Goal: Navigation & Orientation: Find specific page/section

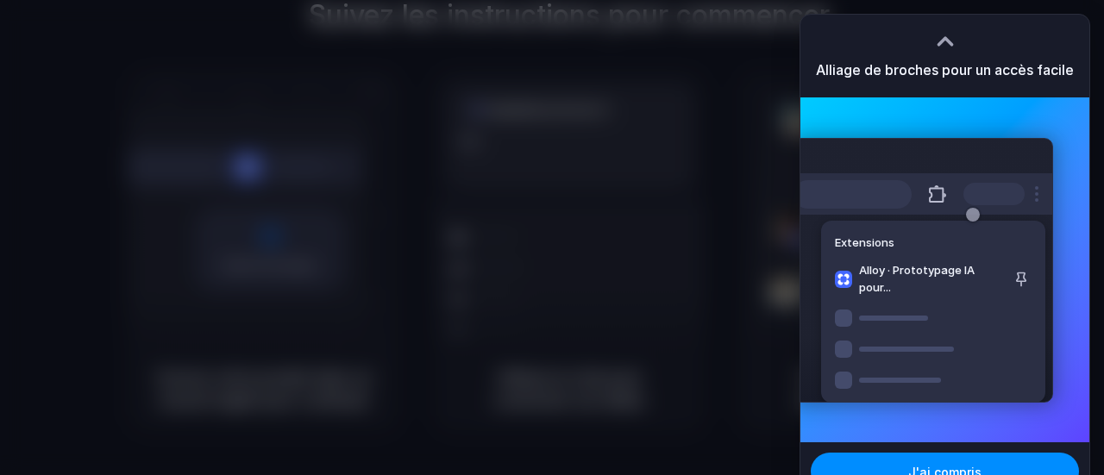
click at [692, 227] on div at bounding box center [552, 237] width 1104 height 475
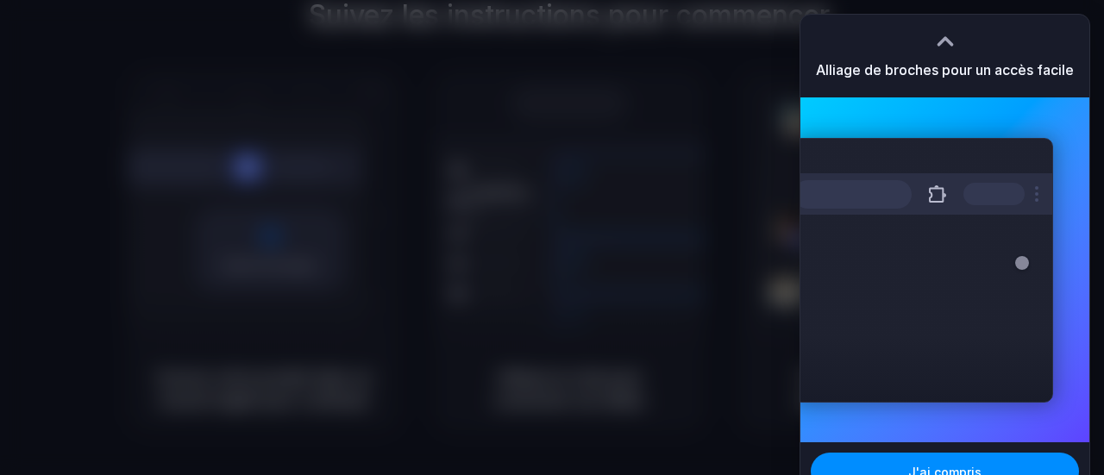
click at [588, 146] on div at bounding box center [552, 237] width 1104 height 475
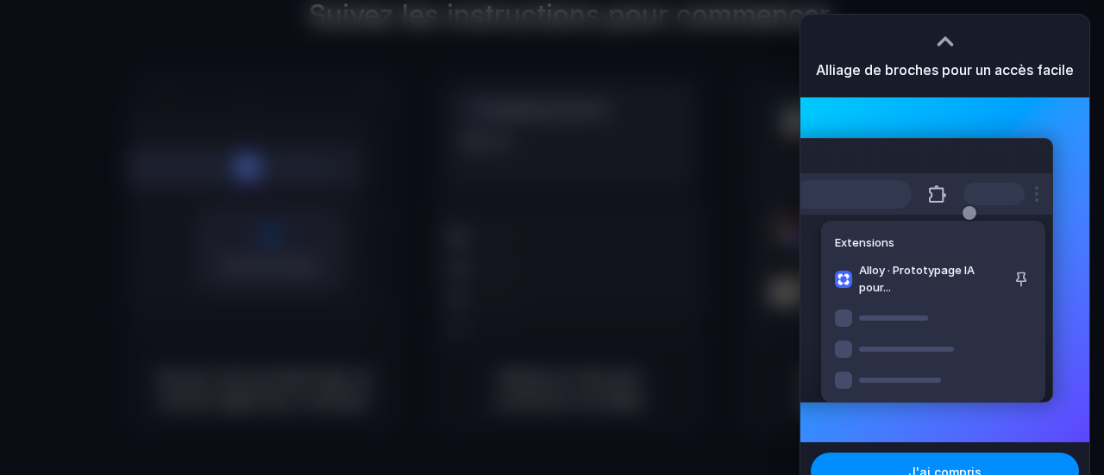
click at [941, 41] on div at bounding box center [945, 41] width 26 height 26
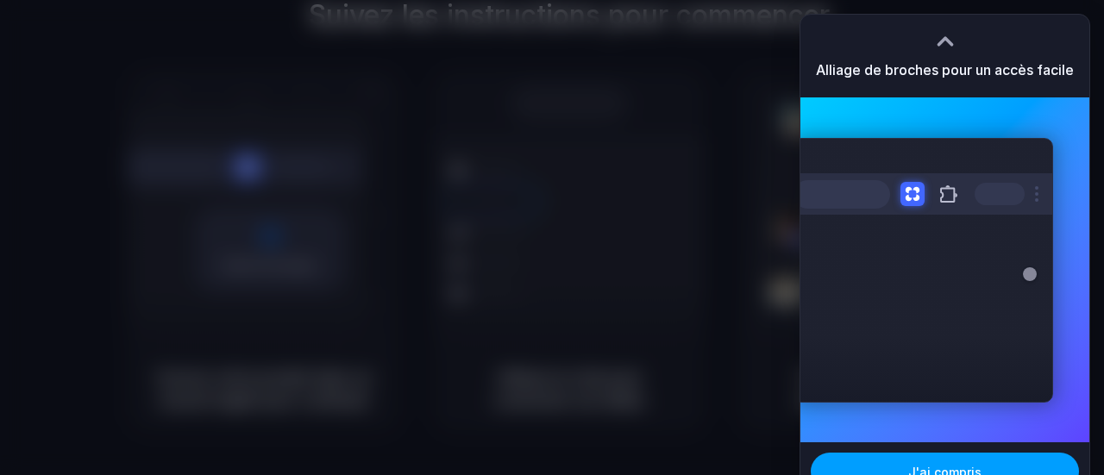
click at [966, 459] on button "J'ai compris" at bounding box center [945, 472] width 268 height 38
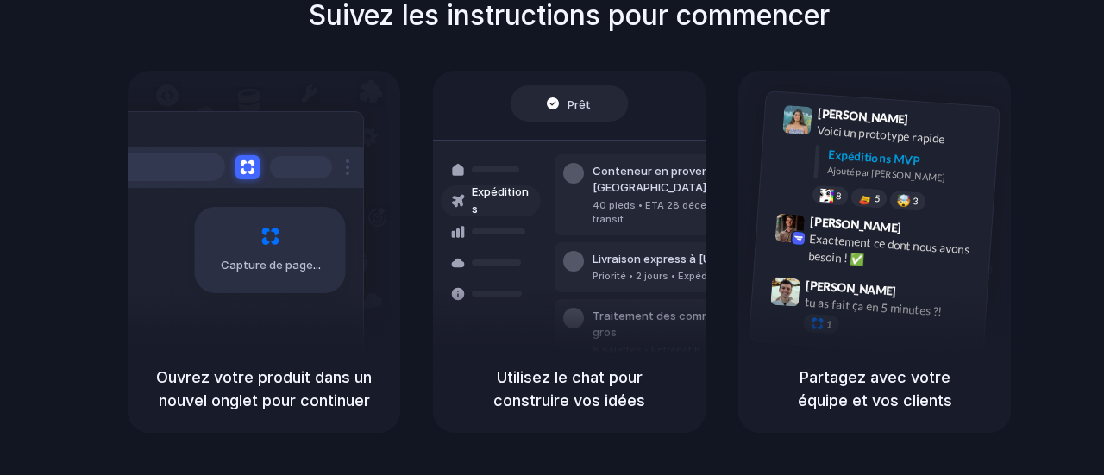
click at [286, 257] on font "Capture de page" at bounding box center [267, 265] width 92 height 17
click at [552, 238] on div at bounding box center [552, 238] width 0 height 0
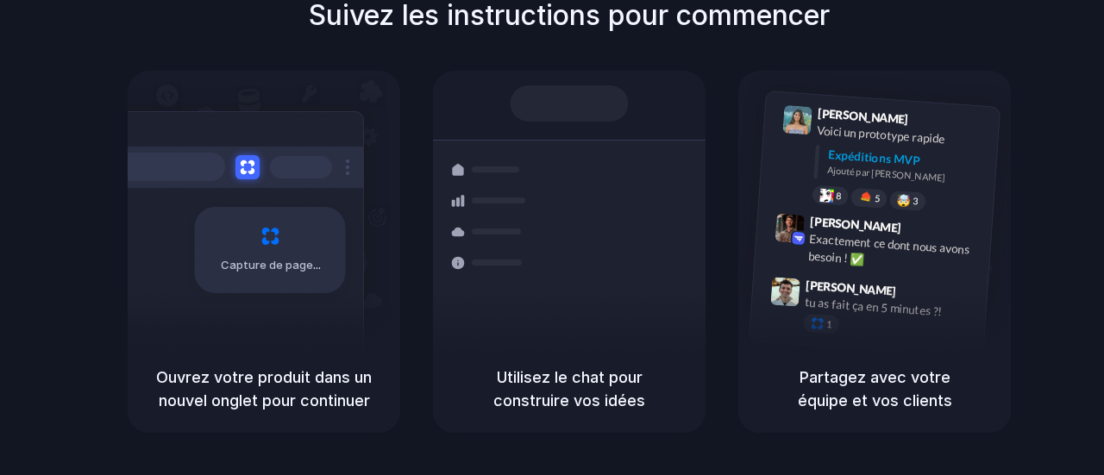
click at [709, 155] on div "Capture de page Ouvrez votre produit dans un nouvel onglet pour continuer Expéd…" at bounding box center [569, 252] width 883 height 362
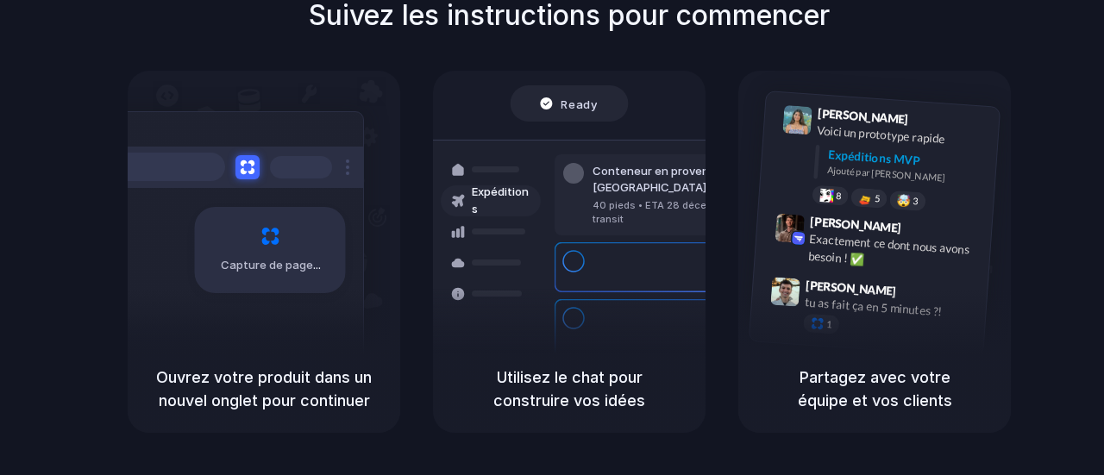
click at [552, 238] on div at bounding box center [552, 238] width 0 height 0
